Goal: Task Accomplishment & Management: Use online tool/utility

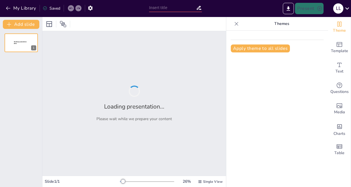
type input "Actividades económicas"
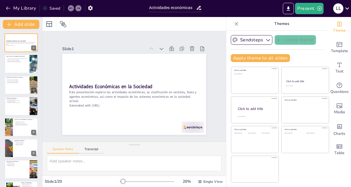
checkbox input "true"
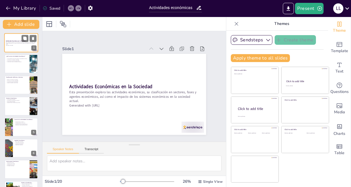
checkbox input "true"
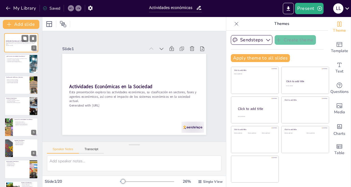
checkbox input "true"
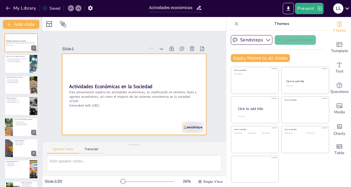
checkbox input "true"
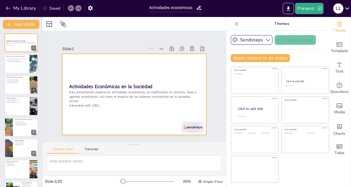
checkbox input "true"
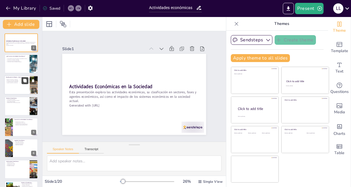
checkbox input "true"
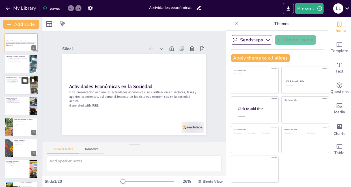
checkbox input "true"
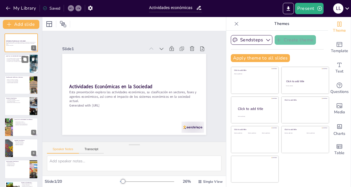
checkbox input "true"
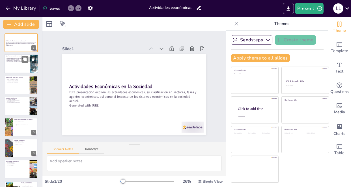
checkbox input "true"
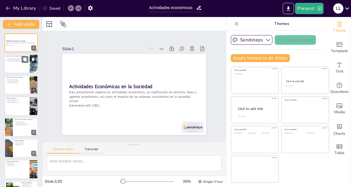
click at [21, 66] on div at bounding box center [21, 63] width 34 height 19
checkbox input "true"
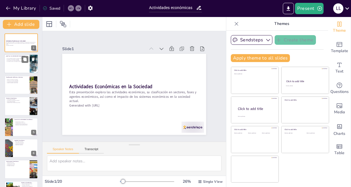
checkbox input "true"
type textarea "Las actividades económicas son fundamentales porque son la base de la economía.…"
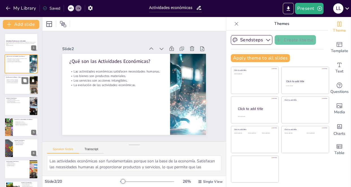
checkbox input "true"
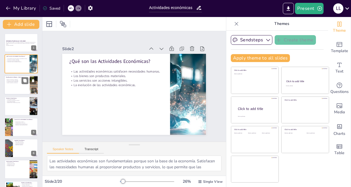
checkbox input "true"
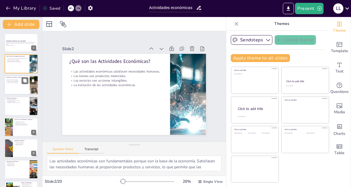
checkbox input "true"
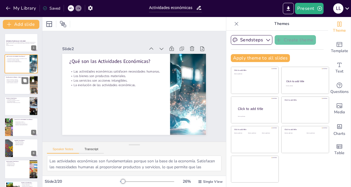
checkbox input "true"
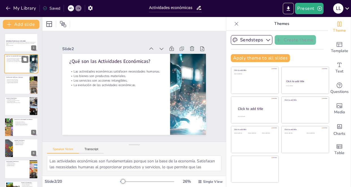
checkbox input "true"
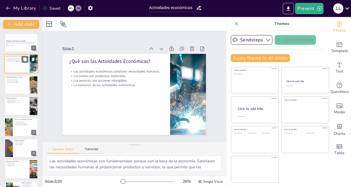
checkbox input "true"
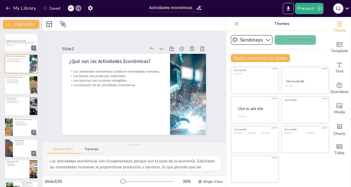
checkbox input "true"
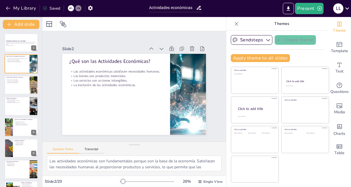
checkbox input "true"
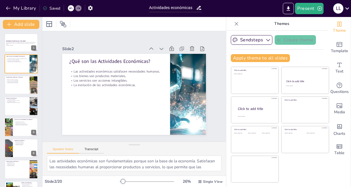
checkbox input "true"
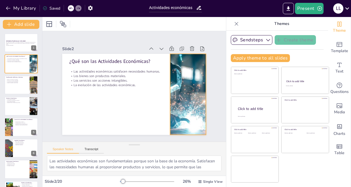
checkbox input "true"
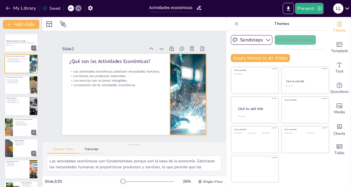
checkbox input "true"
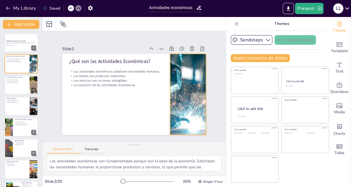
checkbox input "true"
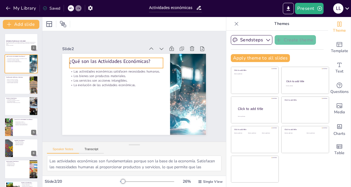
checkbox input "true"
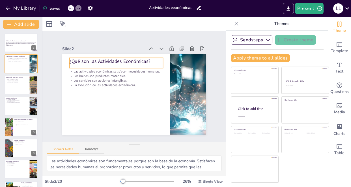
checkbox input "true"
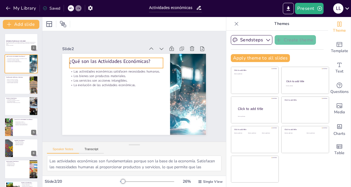
checkbox input "true"
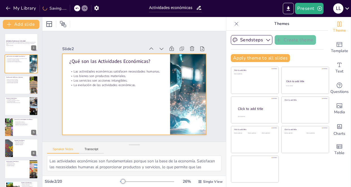
checkbox input "true"
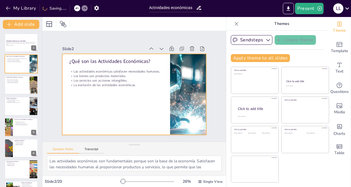
checkbox input "true"
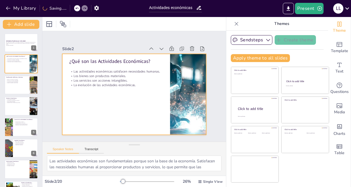
checkbox input "true"
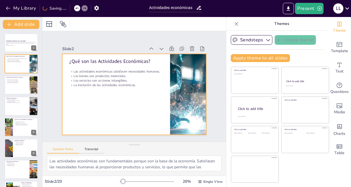
checkbox input "true"
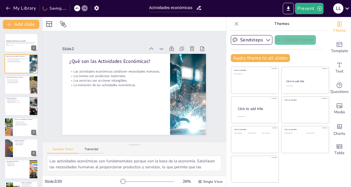
checkbox input "true"
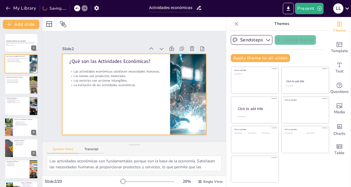
checkbox input "true"
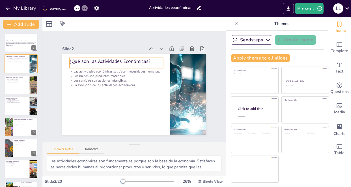
checkbox input "true"
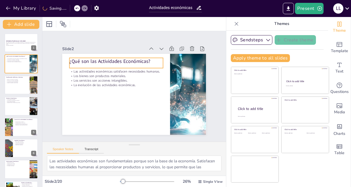
checkbox input "true"
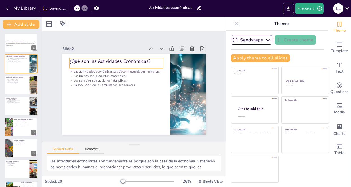
checkbox input "true"
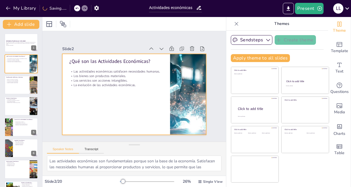
checkbox input "true"
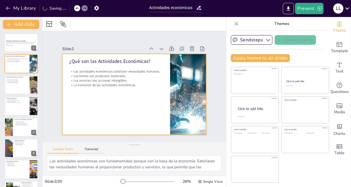
checkbox input "true"
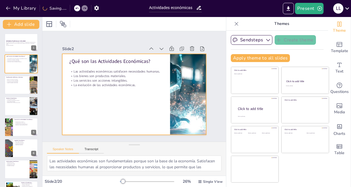
checkbox input "true"
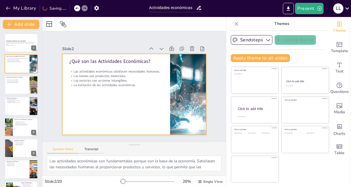
checkbox input "true"
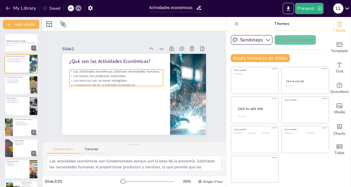
checkbox input "true"
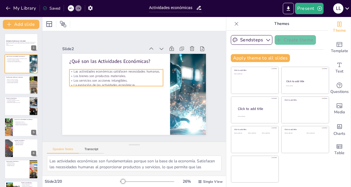
checkbox input "true"
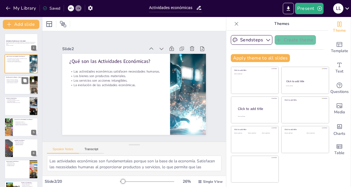
click at [14, 88] on div at bounding box center [21, 84] width 34 height 19
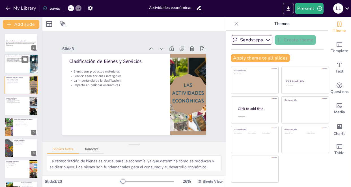
click at [17, 63] on div at bounding box center [21, 63] width 34 height 19
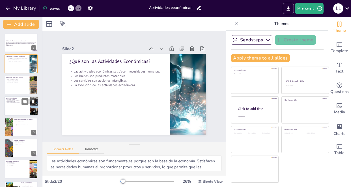
click at [11, 104] on div at bounding box center [21, 105] width 34 height 19
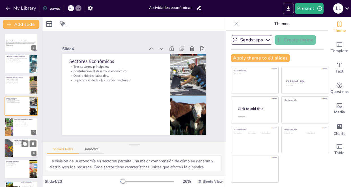
click at [27, 148] on div at bounding box center [21, 147] width 34 height 19
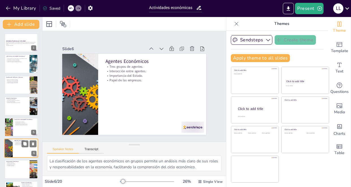
scroll to position [40, 0]
